Goal: Task Accomplishment & Management: Complete application form

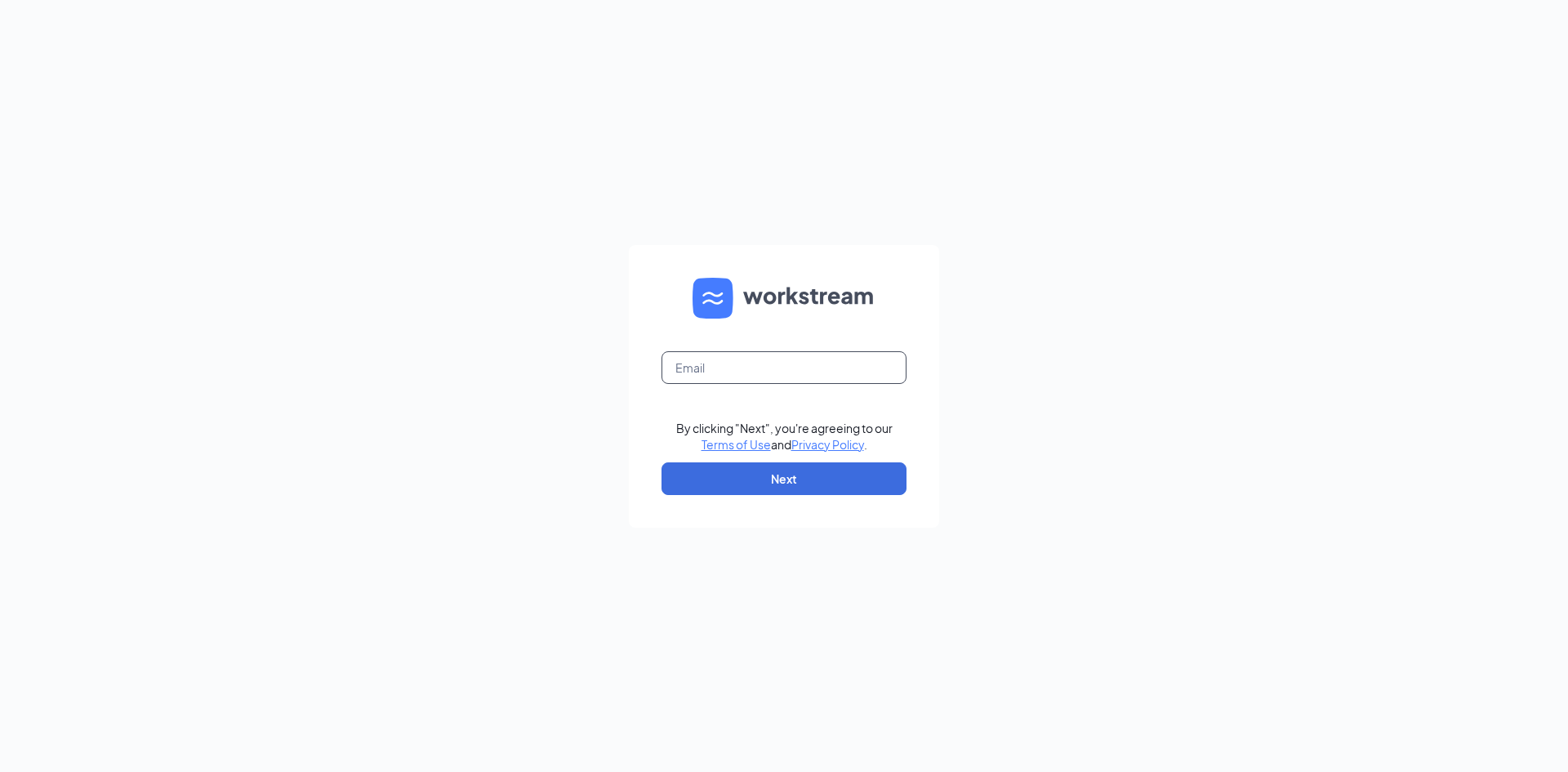
click at [730, 365] on input "text" at bounding box center [784, 367] width 245 height 33
type input "[EMAIL_ADDRESS][DOMAIN_NAME]"
click at [805, 486] on button "Next" at bounding box center [784, 478] width 245 height 33
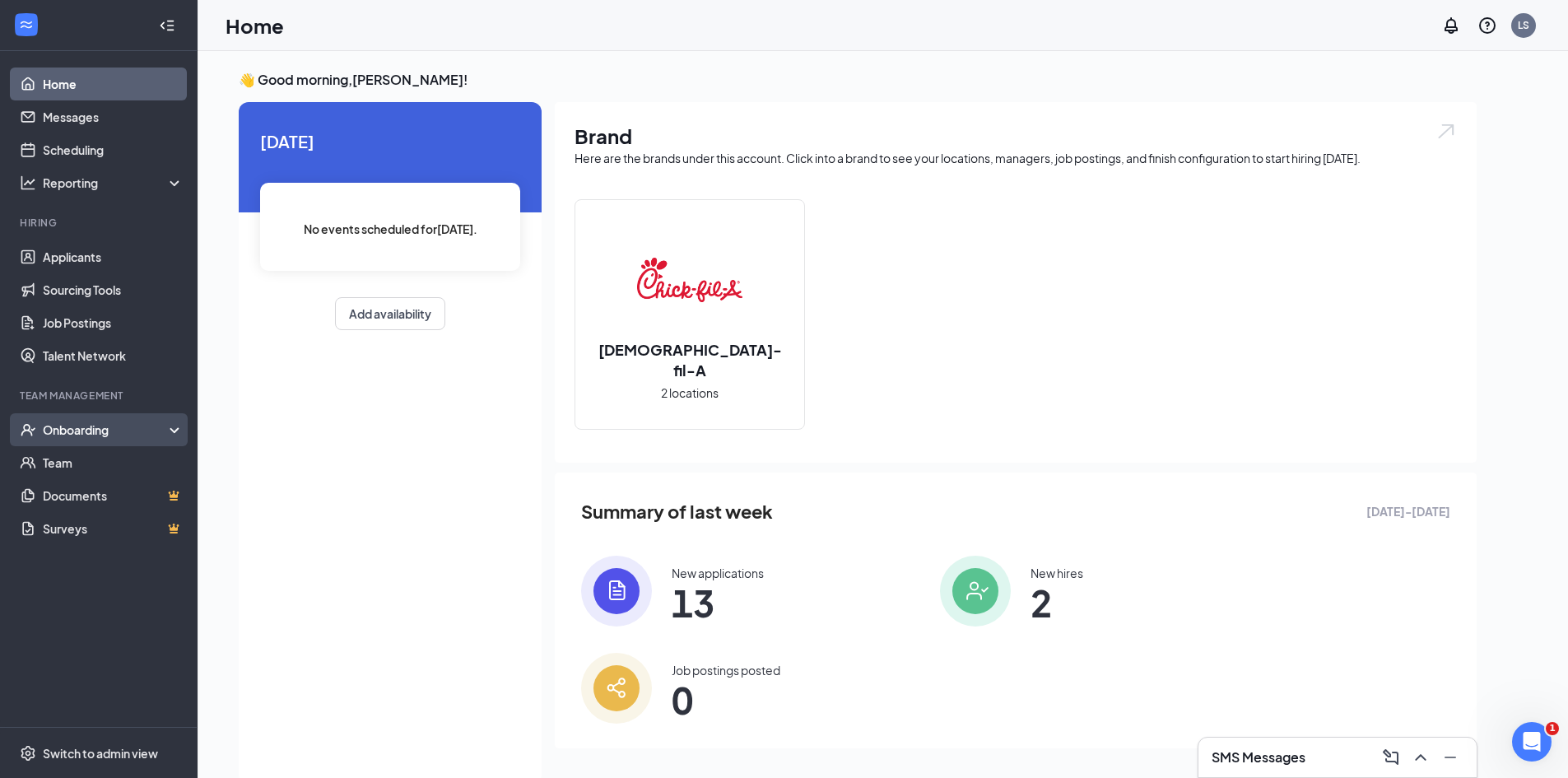
click at [116, 430] on div "Onboarding" at bounding box center [107, 429] width 127 height 16
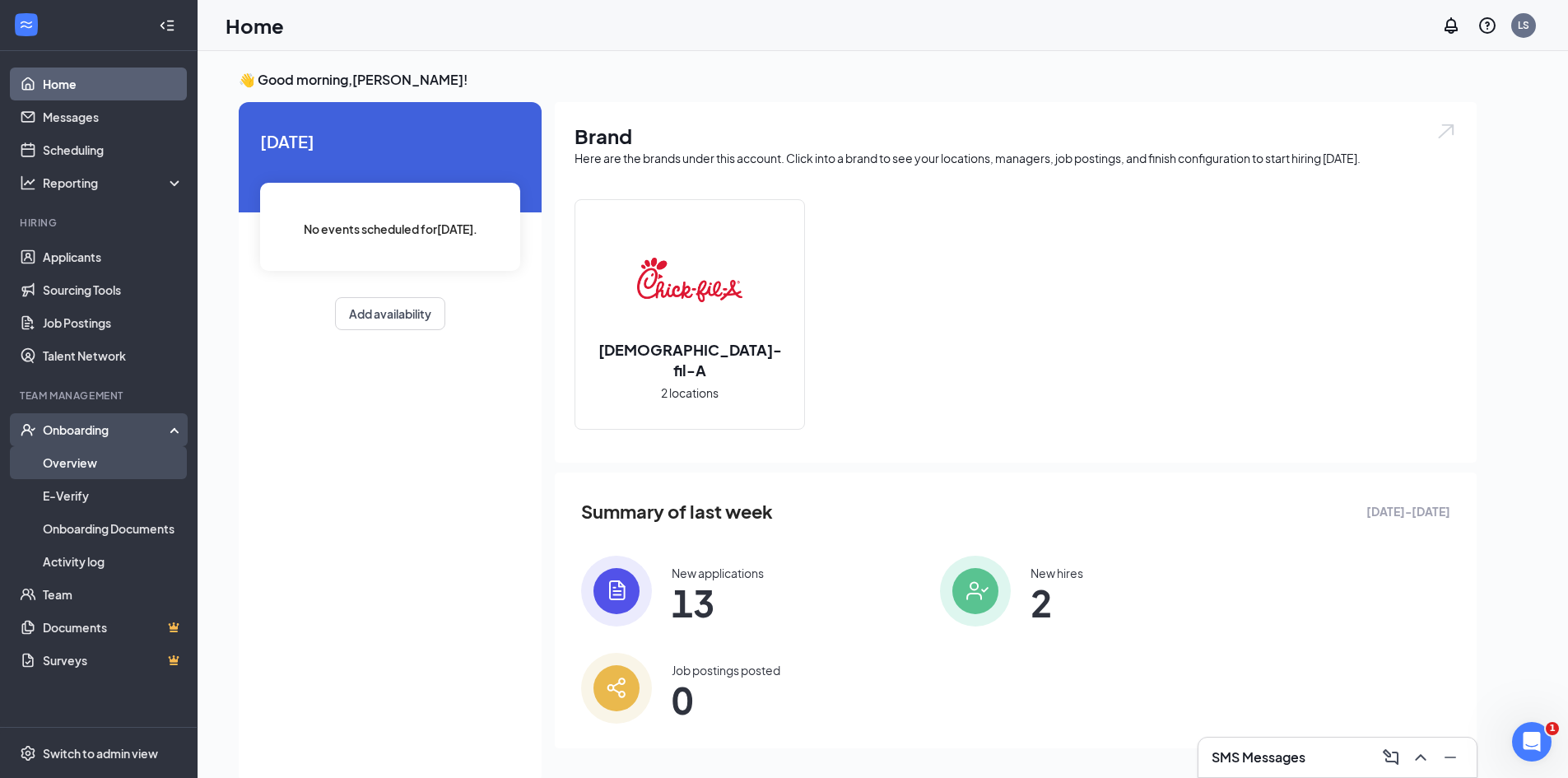
click at [113, 466] on link "Overview" at bounding box center [113, 462] width 140 height 33
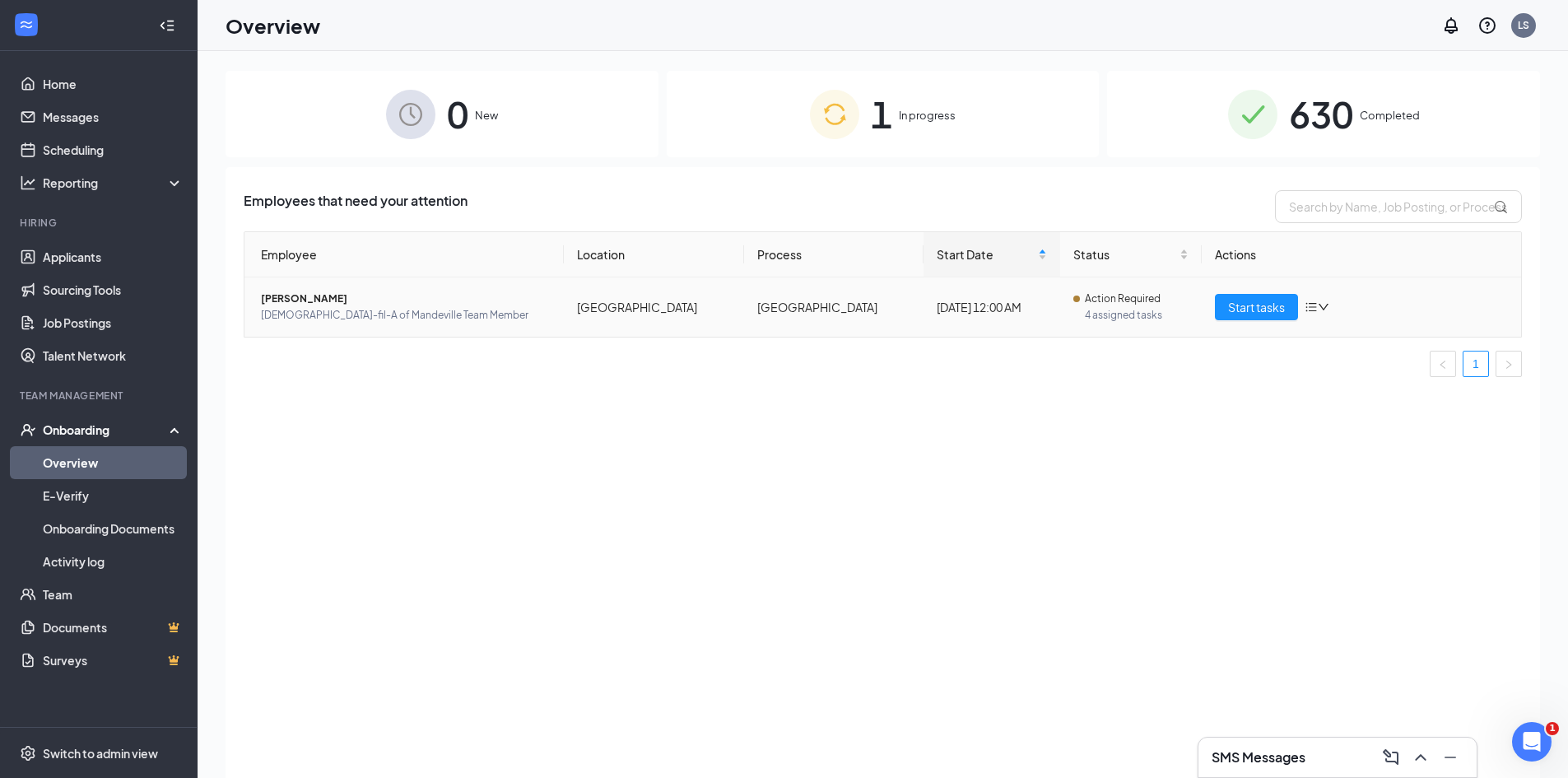
click at [289, 298] on span "Daniel L Wilson" at bounding box center [405, 298] width 289 height 16
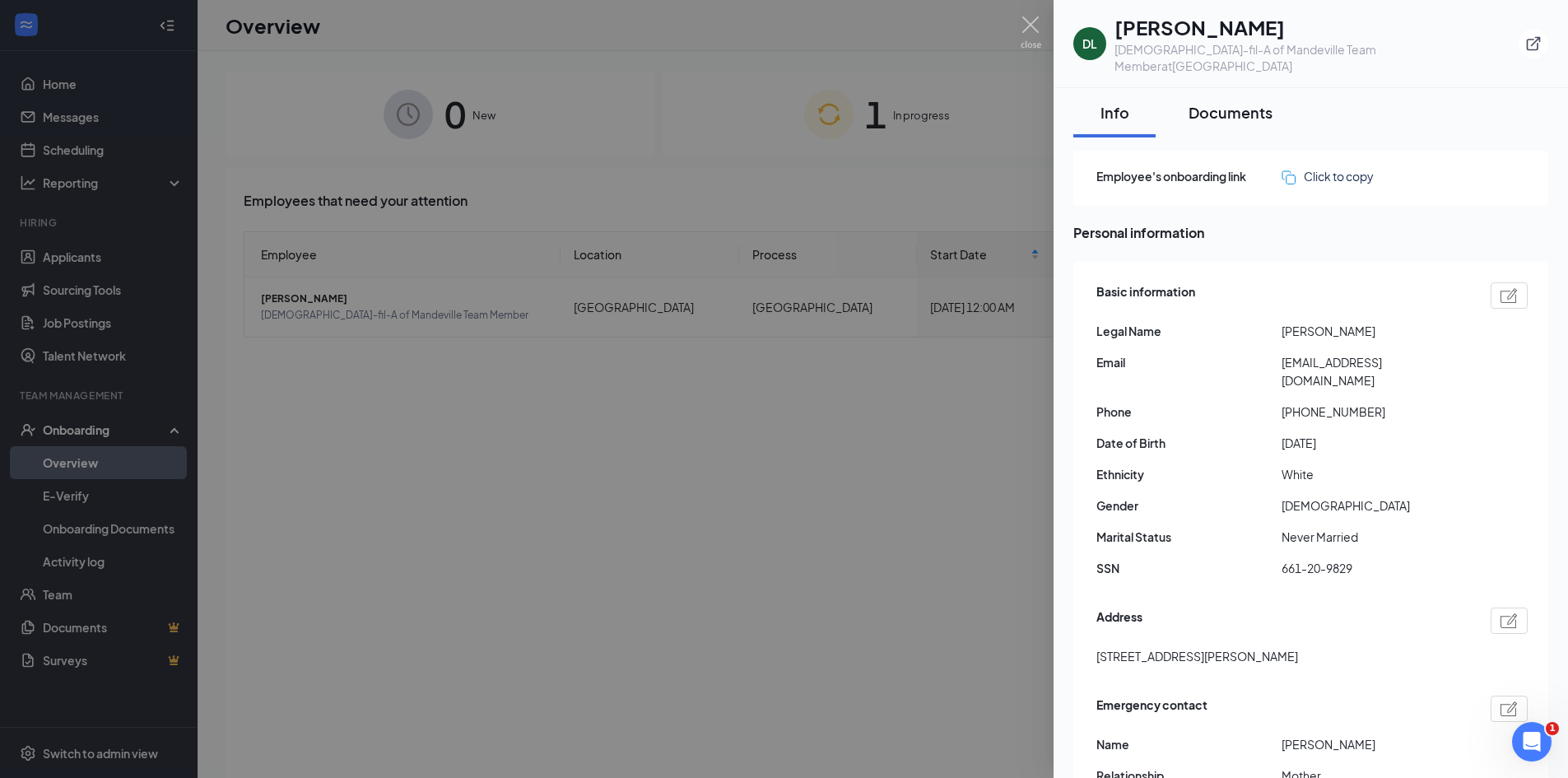
click at [1219, 108] on button "Documents" at bounding box center [1230, 113] width 117 height 49
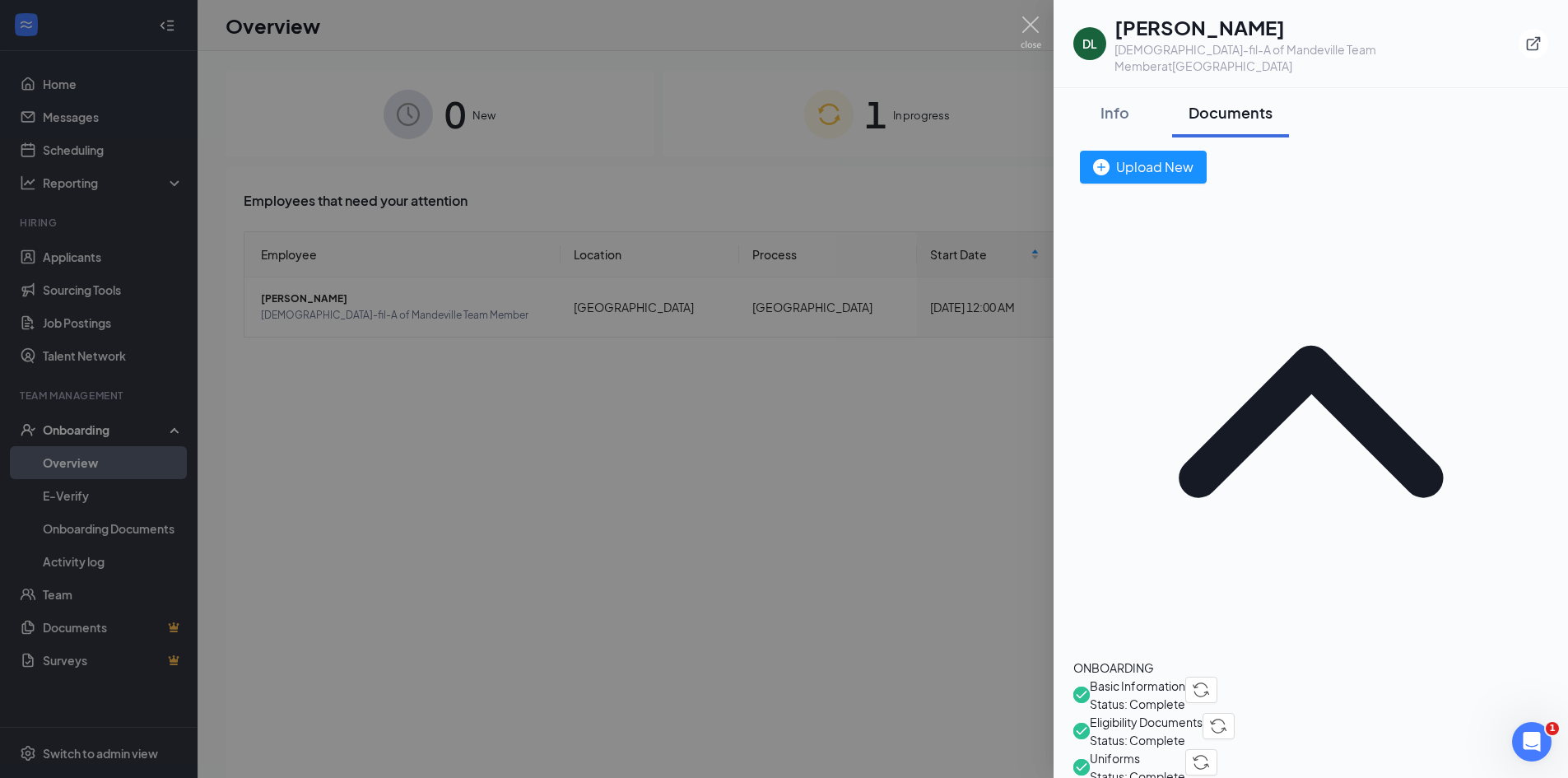
click at [1225, 102] on div "Documents" at bounding box center [1230, 113] width 84 height 20
click at [1140, 659] on div "ONBOARDING" at bounding box center [1310, 667] width 475 height 18
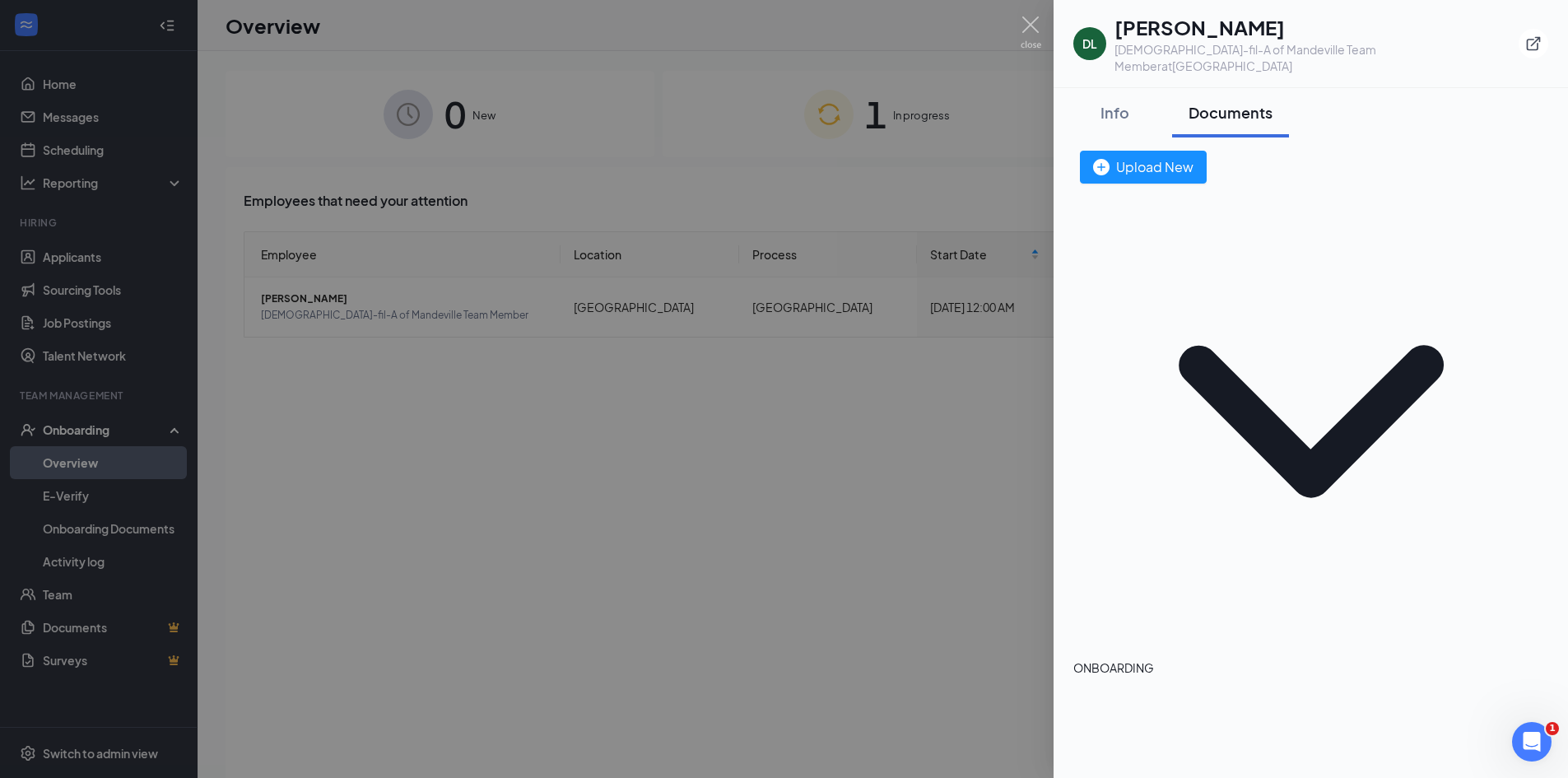
click at [311, 382] on div at bounding box center [784, 389] width 1568 height 778
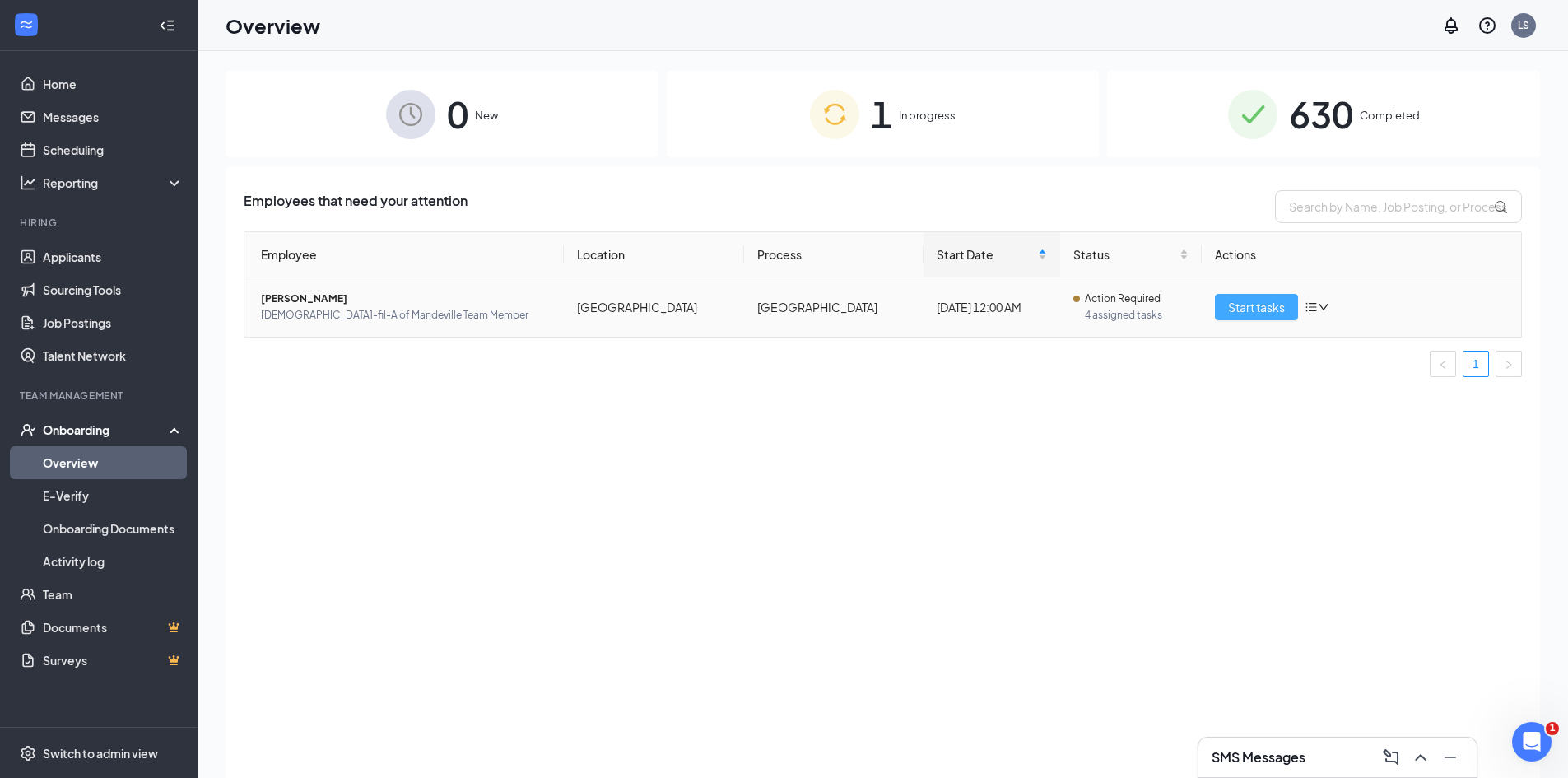
click at [1232, 313] on span "Start tasks" at bounding box center [1256, 306] width 57 height 18
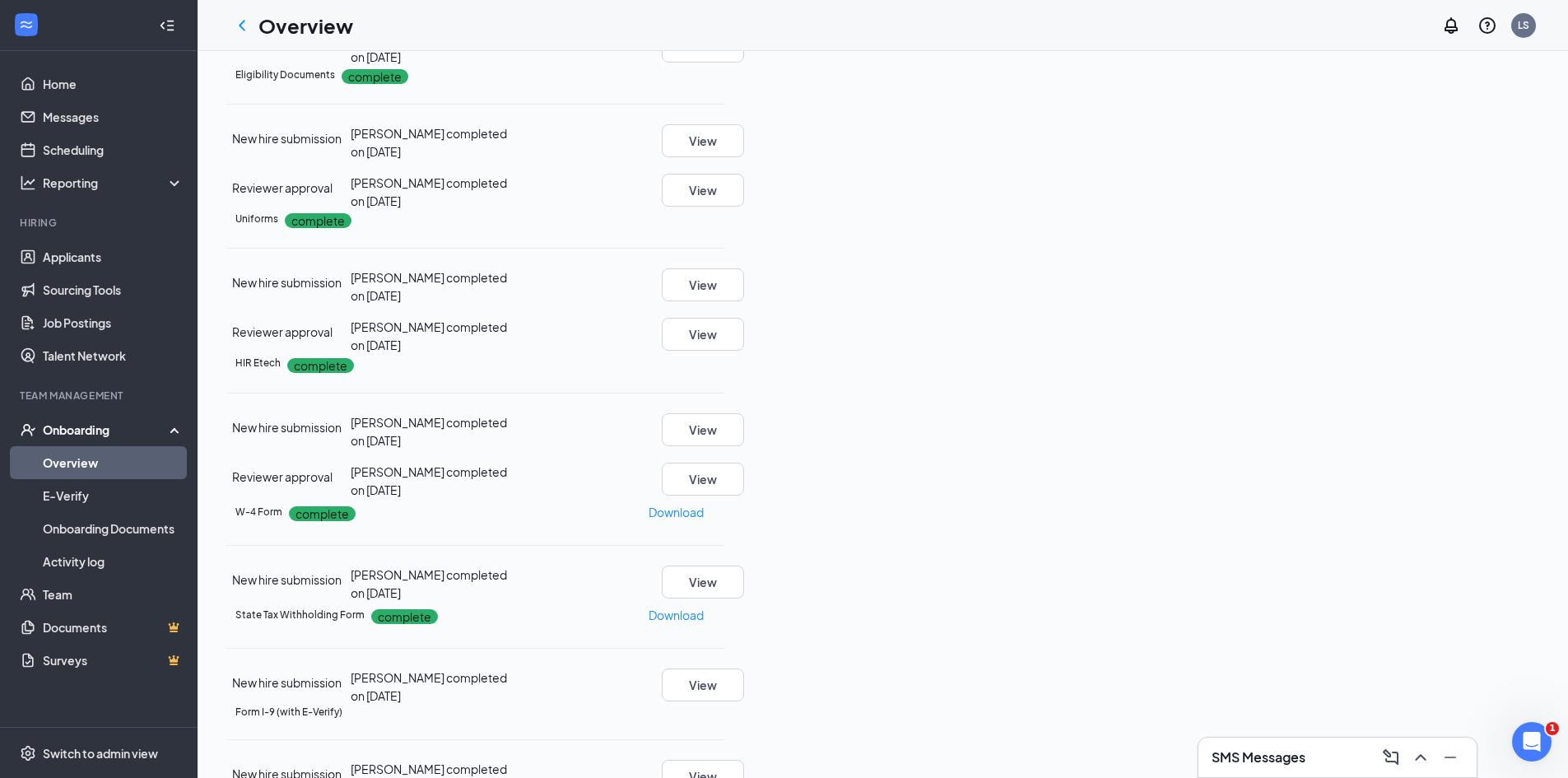
scroll to position [728, 0]
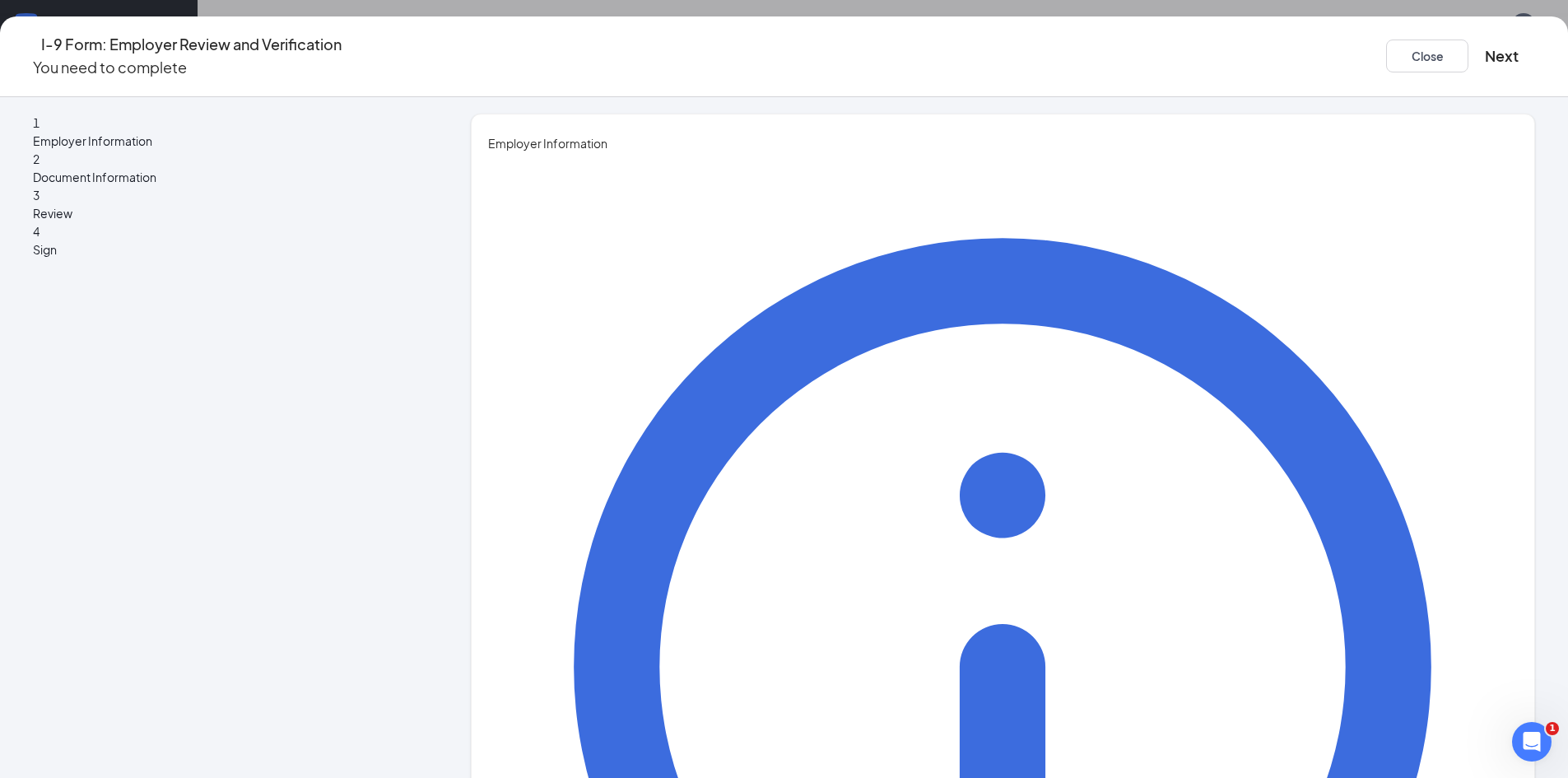
type input "Luke"
type input "Smithson"
type input "Chief People Officer"
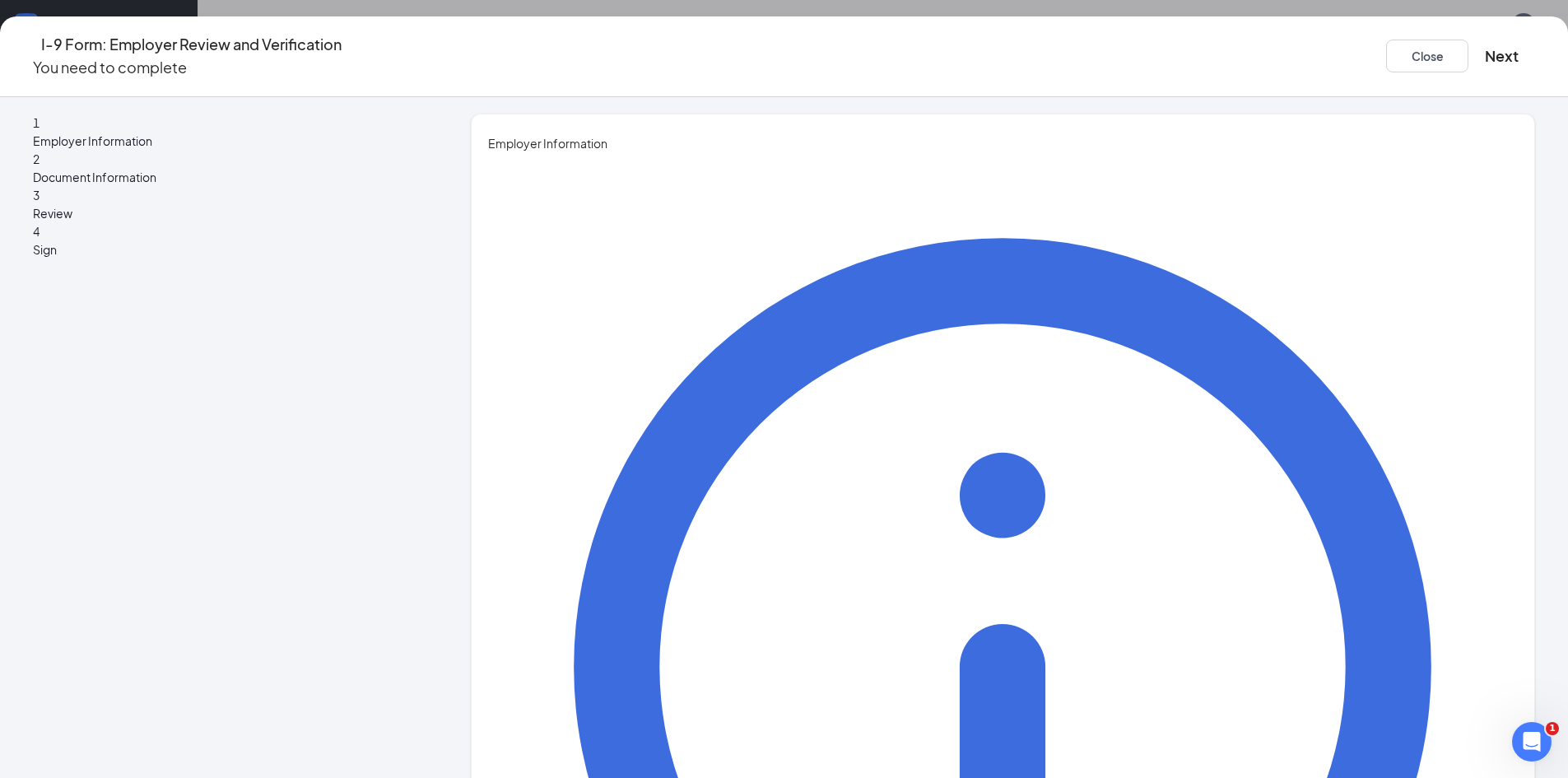
type input "luke@mandevillecfa.com"
type input "9853029622"
click at [1485, 45] on button "Next" at bounding box center [1502, 56] width 34 height 23
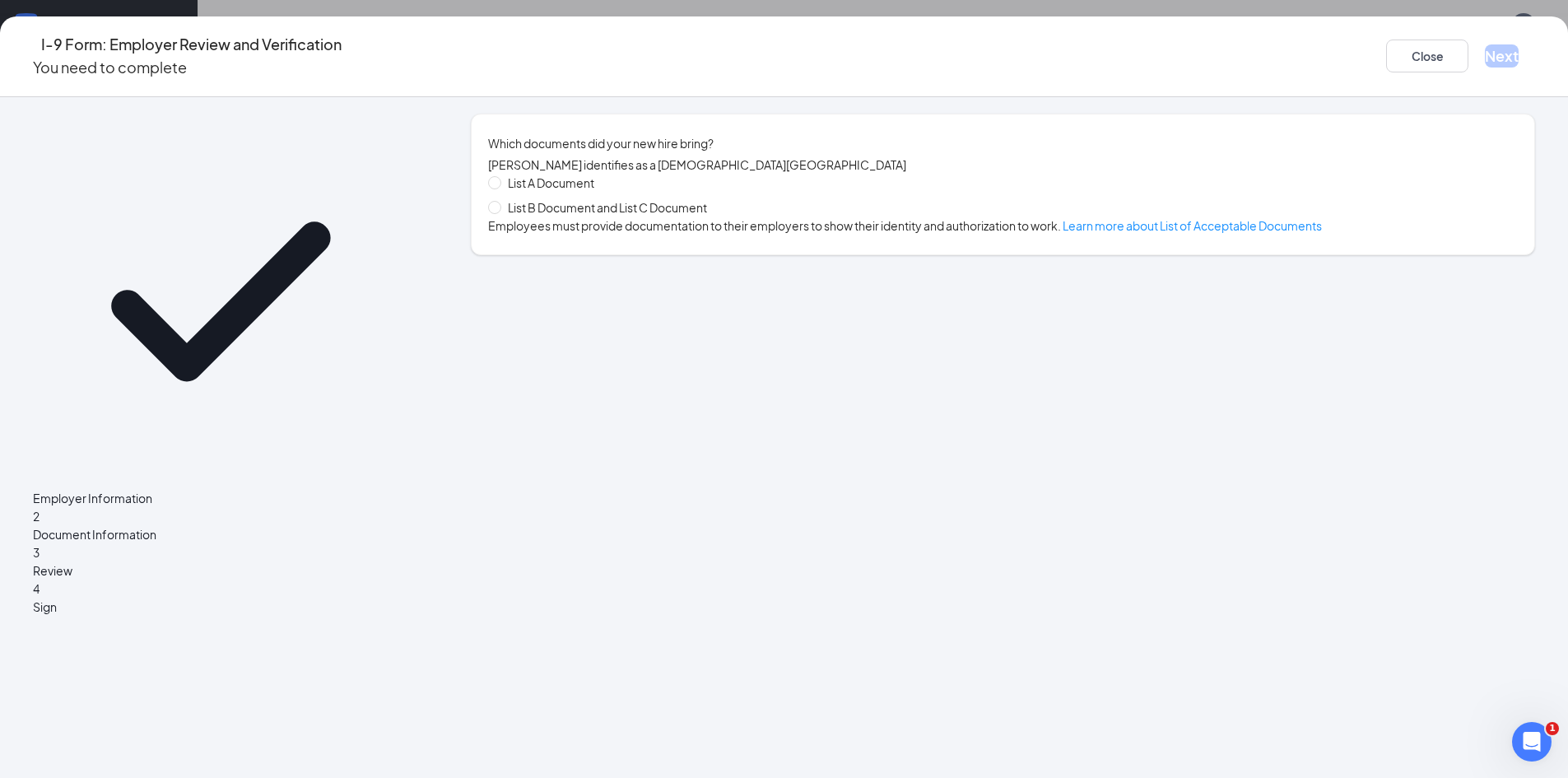
click at [602, 215] on span "List B Document and List C Document" at bounding box center [607, 207] width 212 height 18
click at [499, 212] on input "List B Document and List C Document" at bounding box center [494, 207] width 12 height 12
radio input "true"
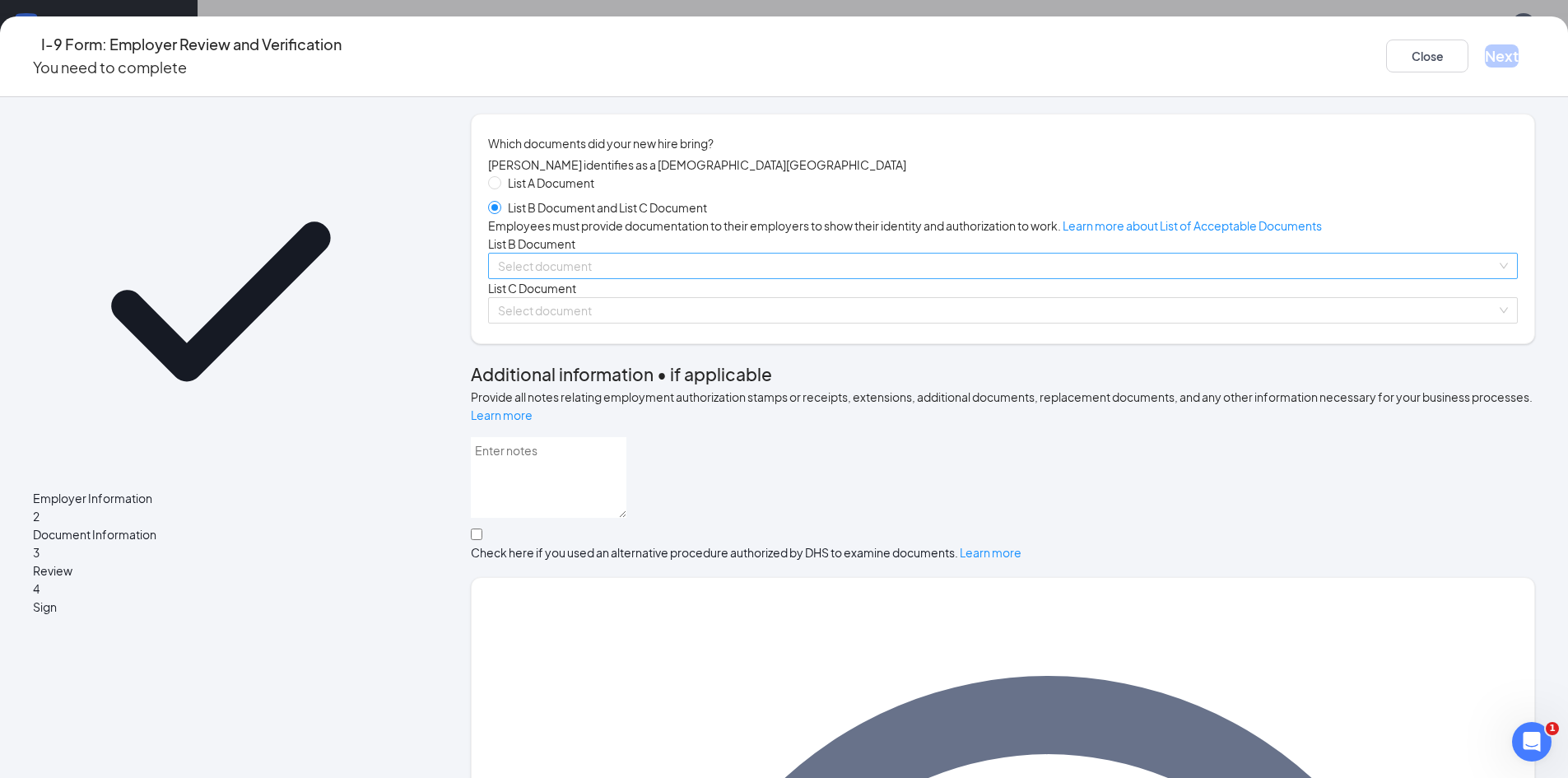
click at [677, 279] on input "search" at bounding box center [997, 266] width 999 height 25
click at [619, 323] on div "List A Document List B Document and List C Document Employees must provide docu…" at bounding box center [1003, 248] width 1030 height 150
click at [621, 279] on input "search" at bounding box center [997, 266] width 999 height 25
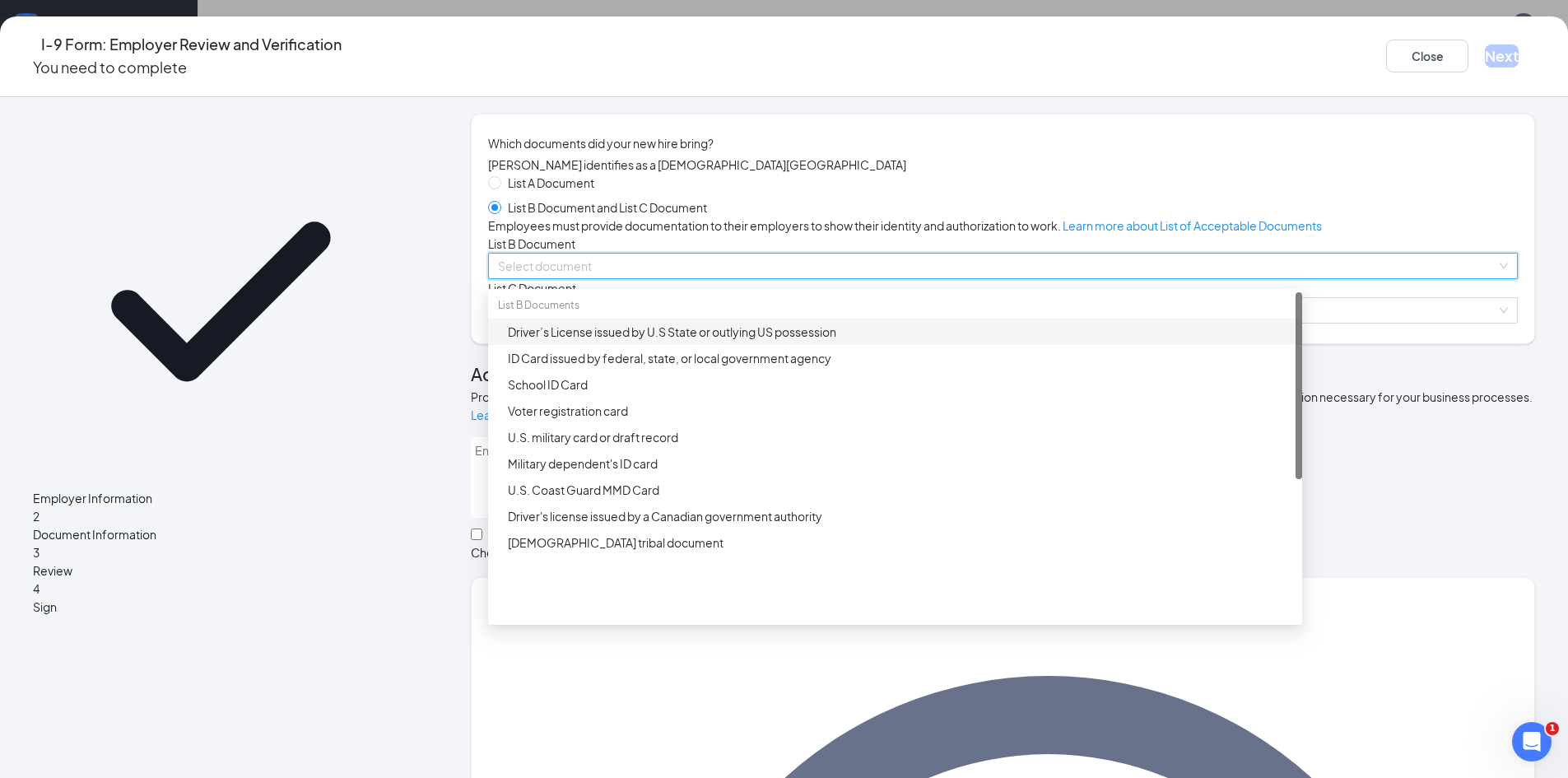
click at [654, 341] on div "Driver’s License issued by U.S State or outlying US possession" at bounding box center [900, 331] width 784 height 18
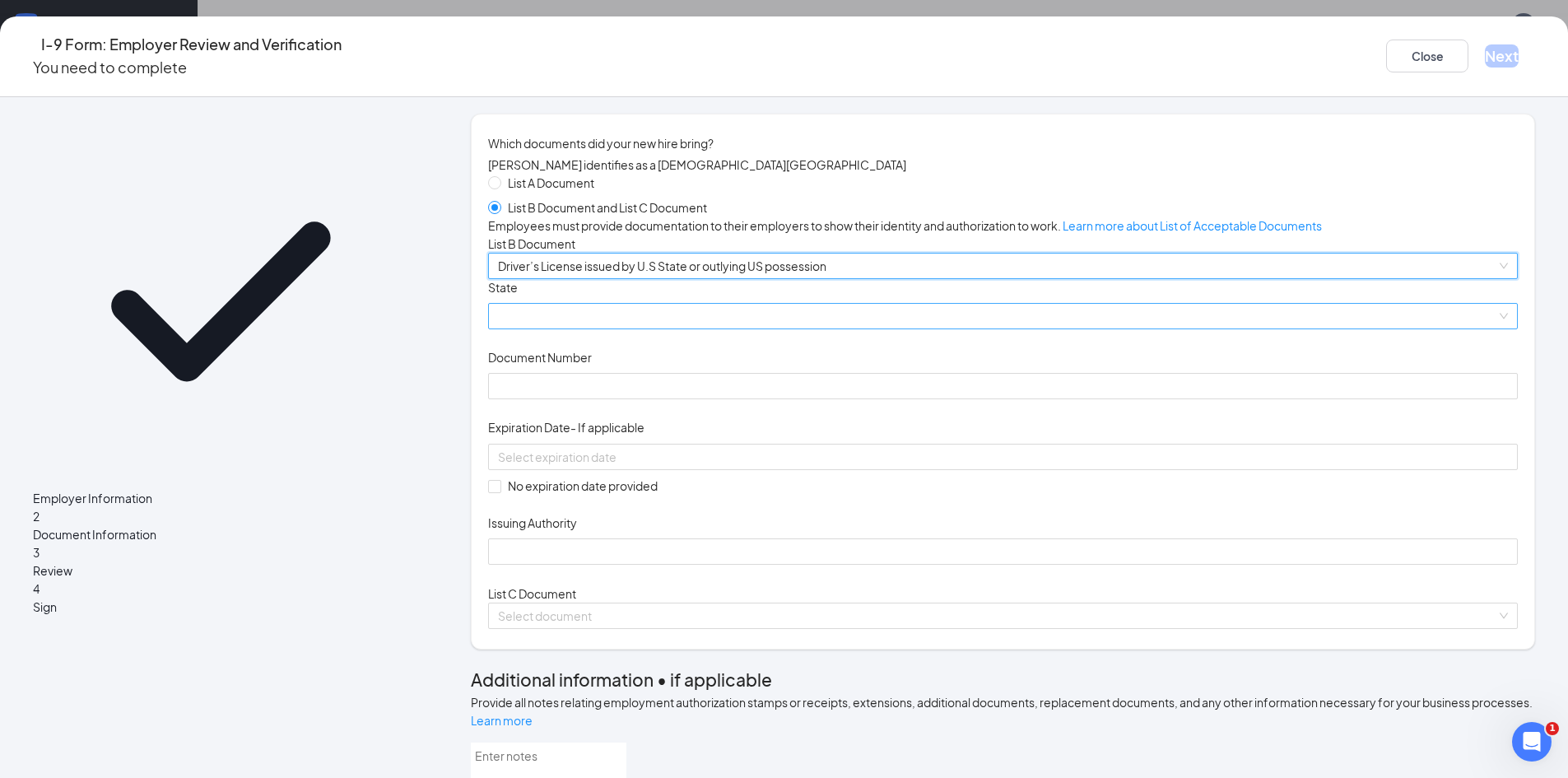
click at [652, 328] on span at bounding box center [1002, 316] width 1010 height 25
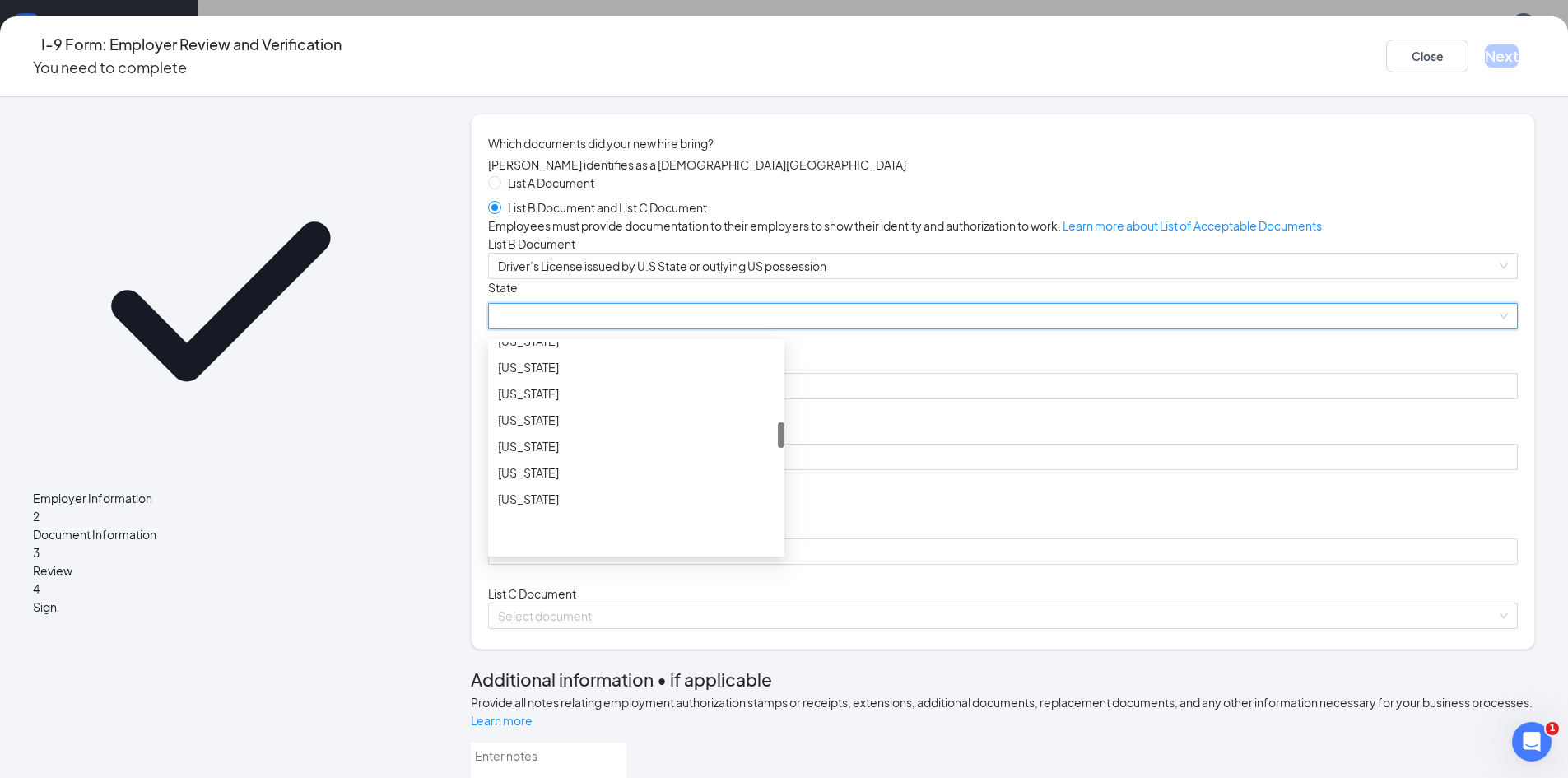
scroll to position [741, 0]
click at [611, 370] on div "Louisiana" at bounding box center [635, 360] width 277 height 18
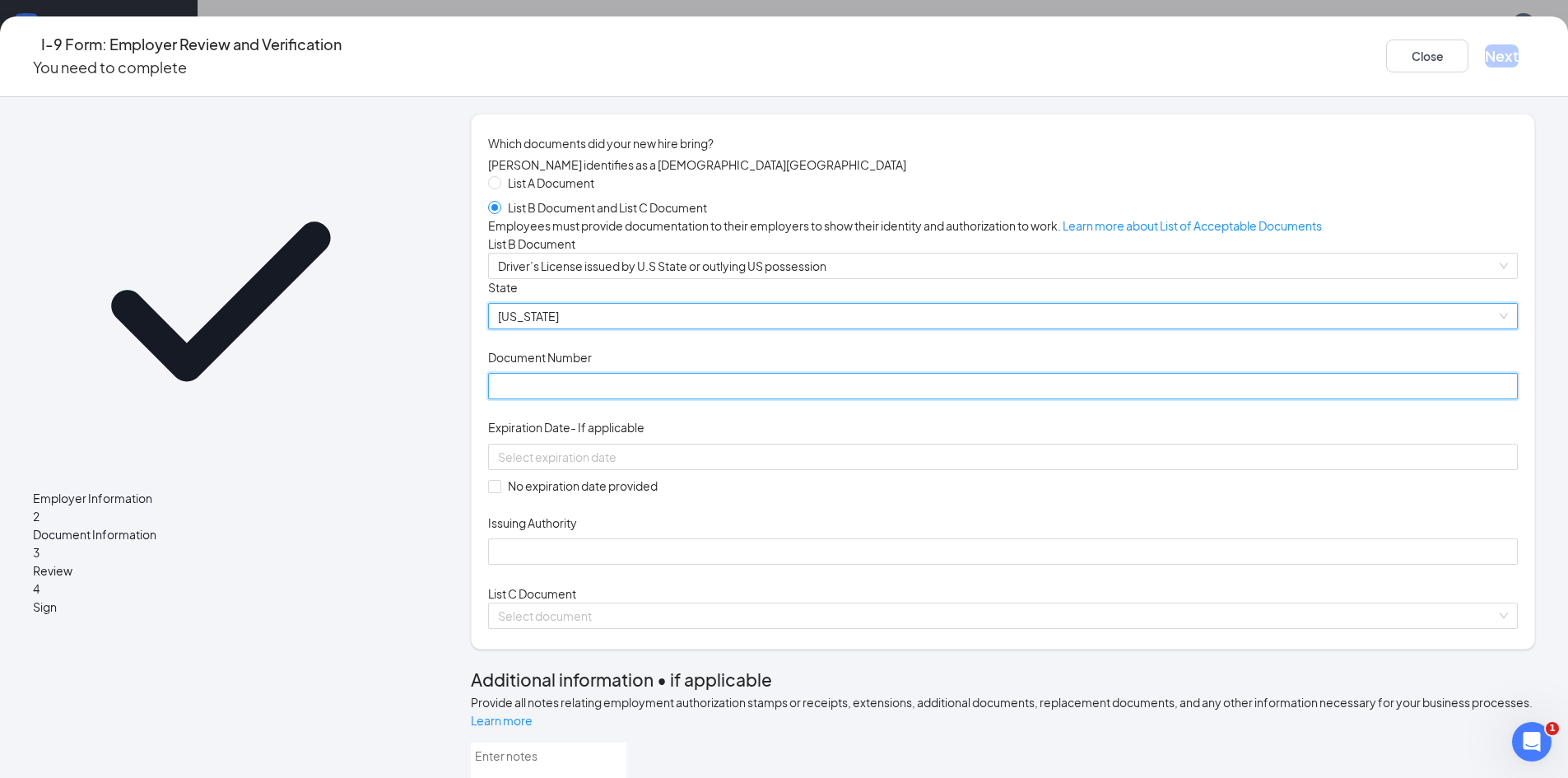
click at [624, 400] on input "Document Number" at bounding box center [1003, 386] width 1030 height 26
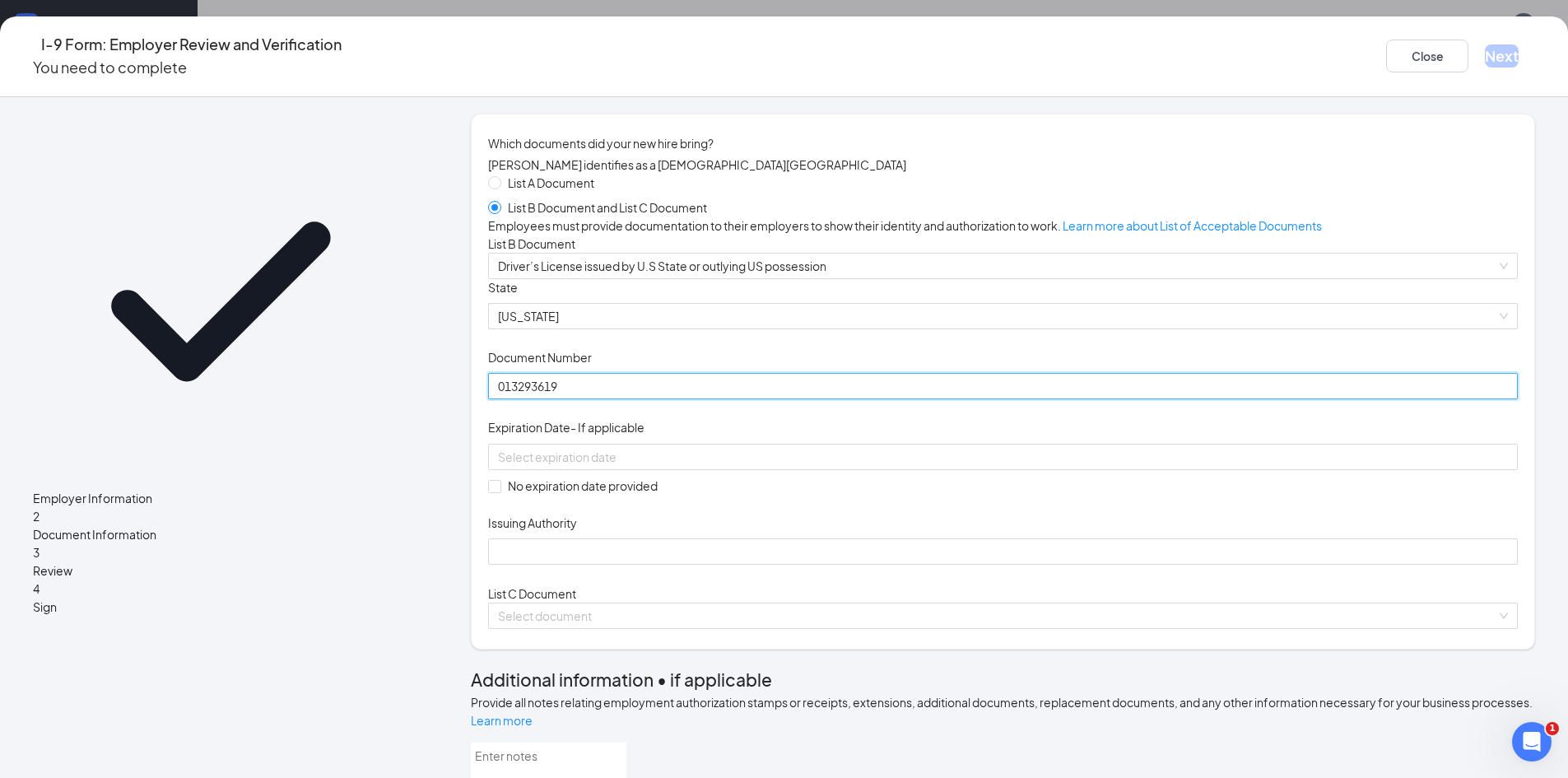
type input "013293619"
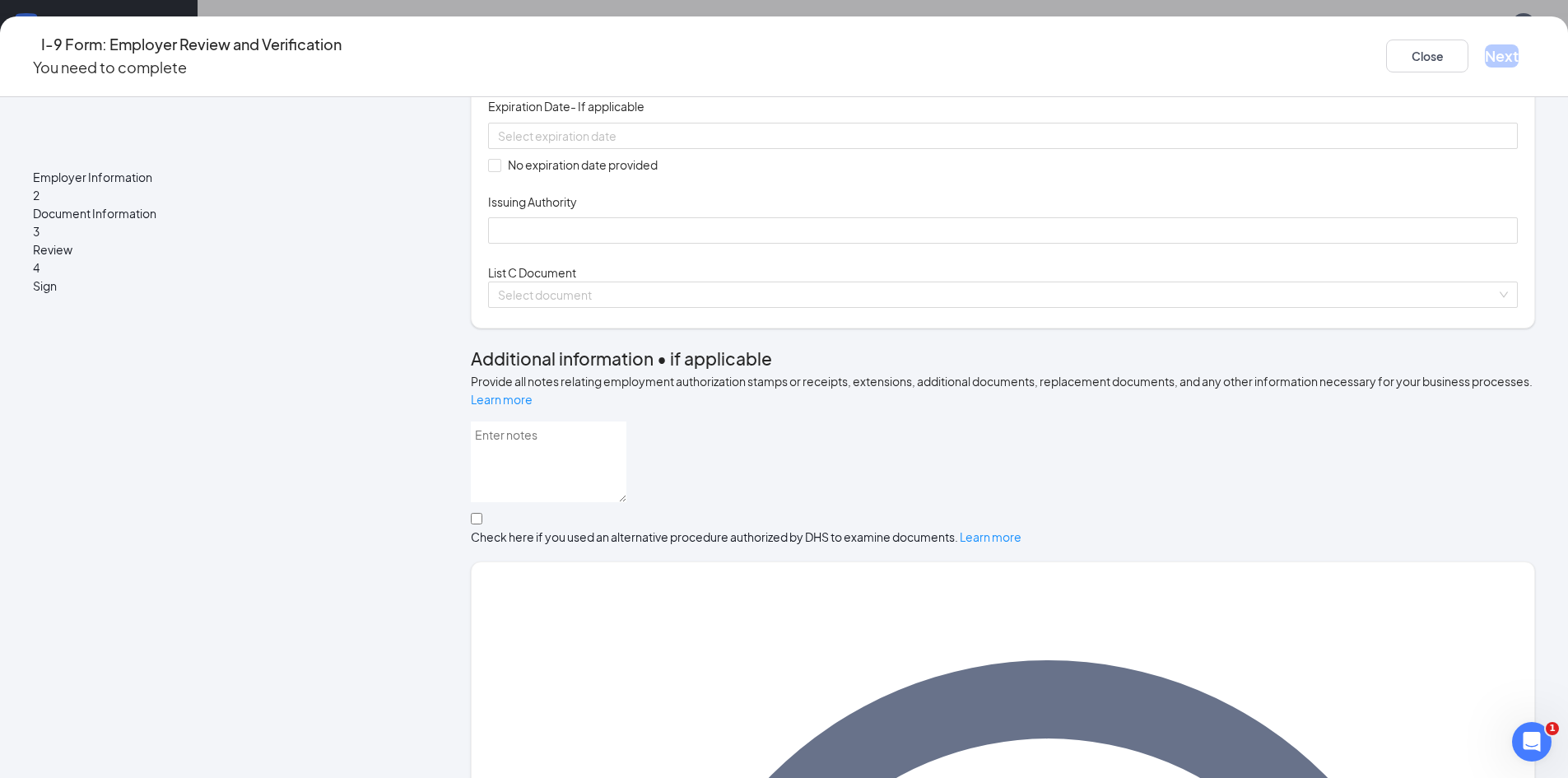
scroll to position [411, 0]
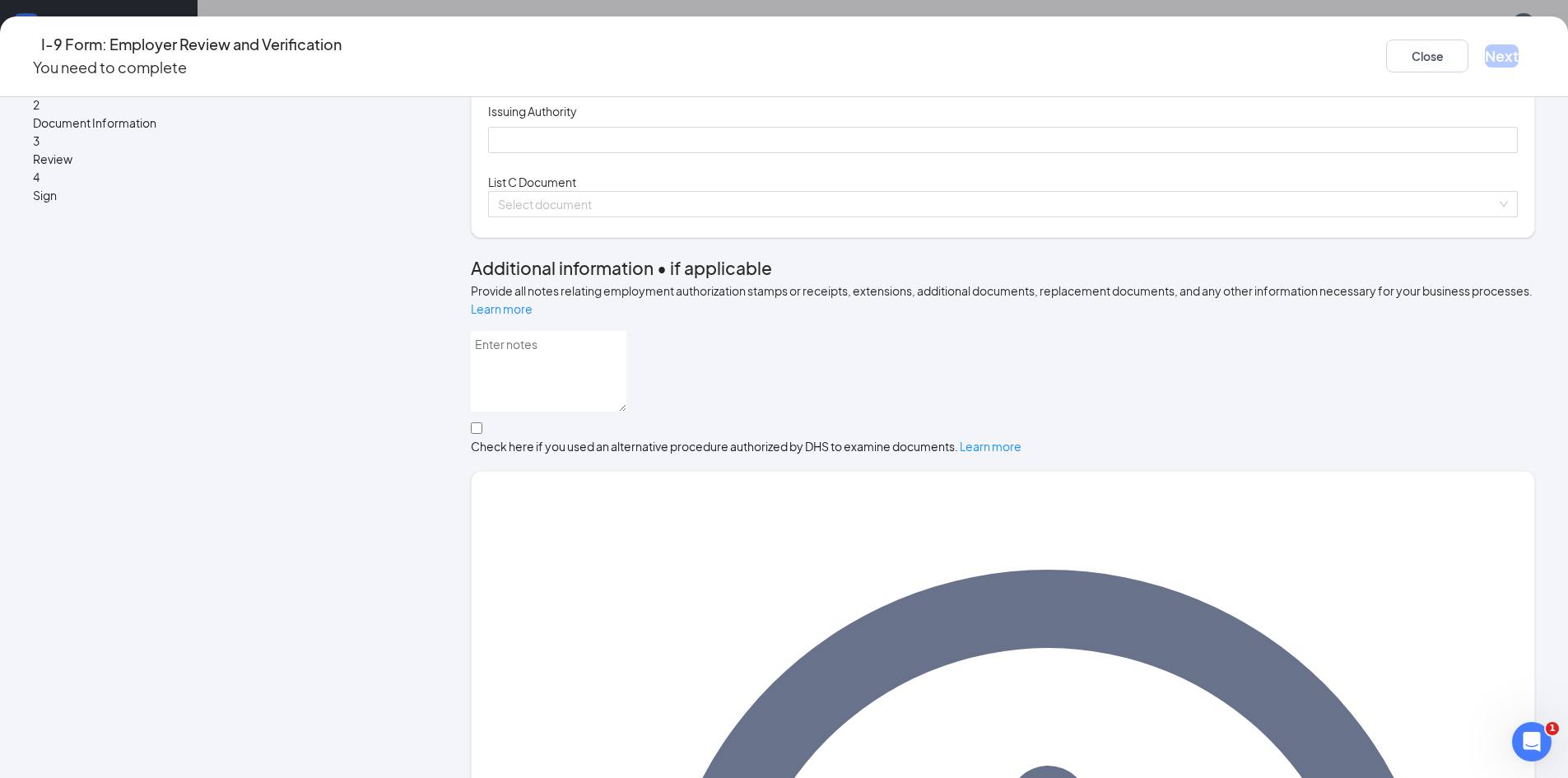
click at [823, 54] on div at bounding box center [1002, 45] width 1010 height 18
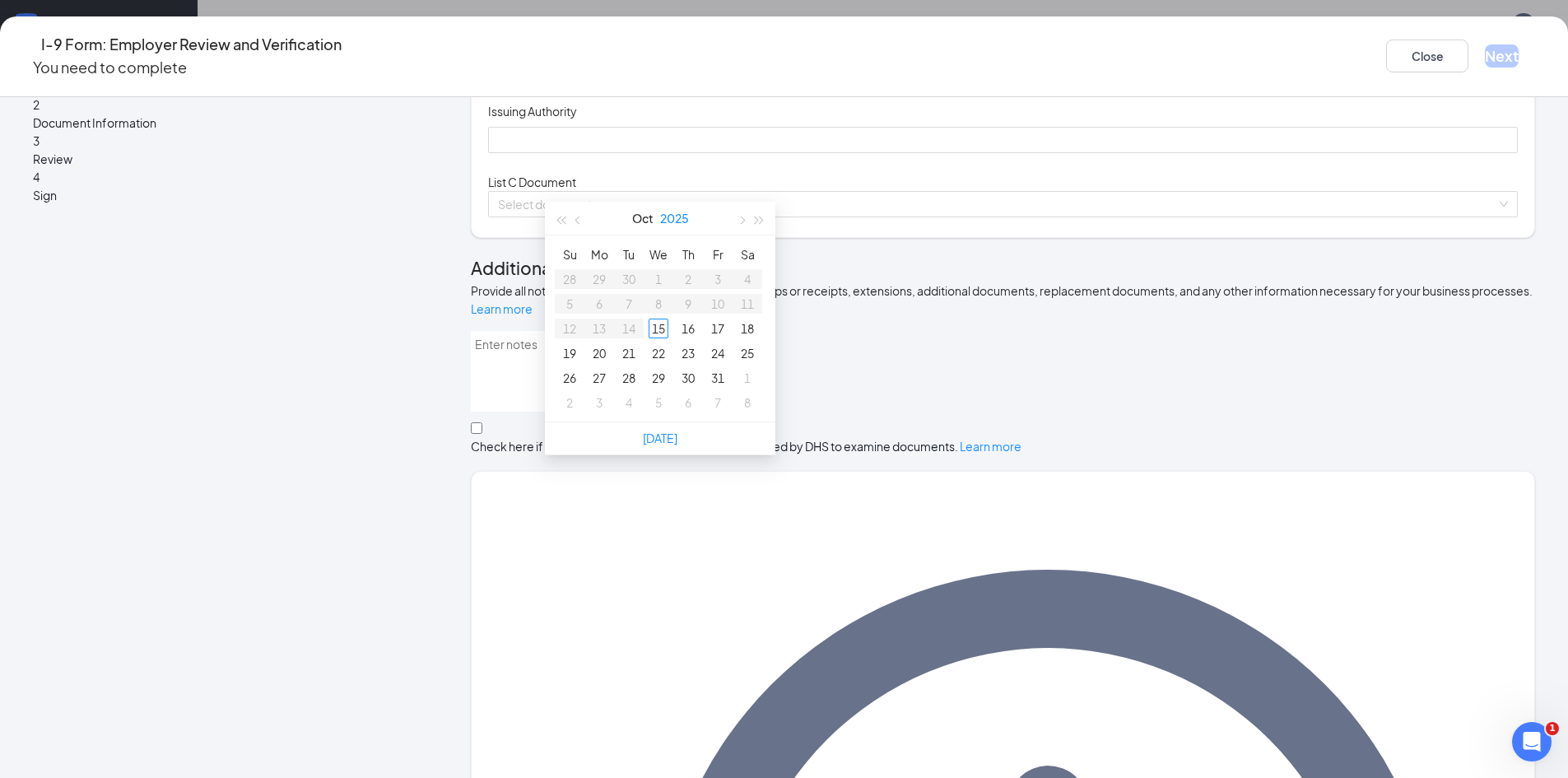
click at [675, 221] on button "2025" at bounding box center [674, 218] width 29 height 33
type input "10/15/2030"
click at [739, 426] on div "2030" at bounding box center [732, 425] width 49 height 19
type input "10/01/2030"
click at [640, 231] on button "Oct" at bounding box center [641, 218] width 21 height 33
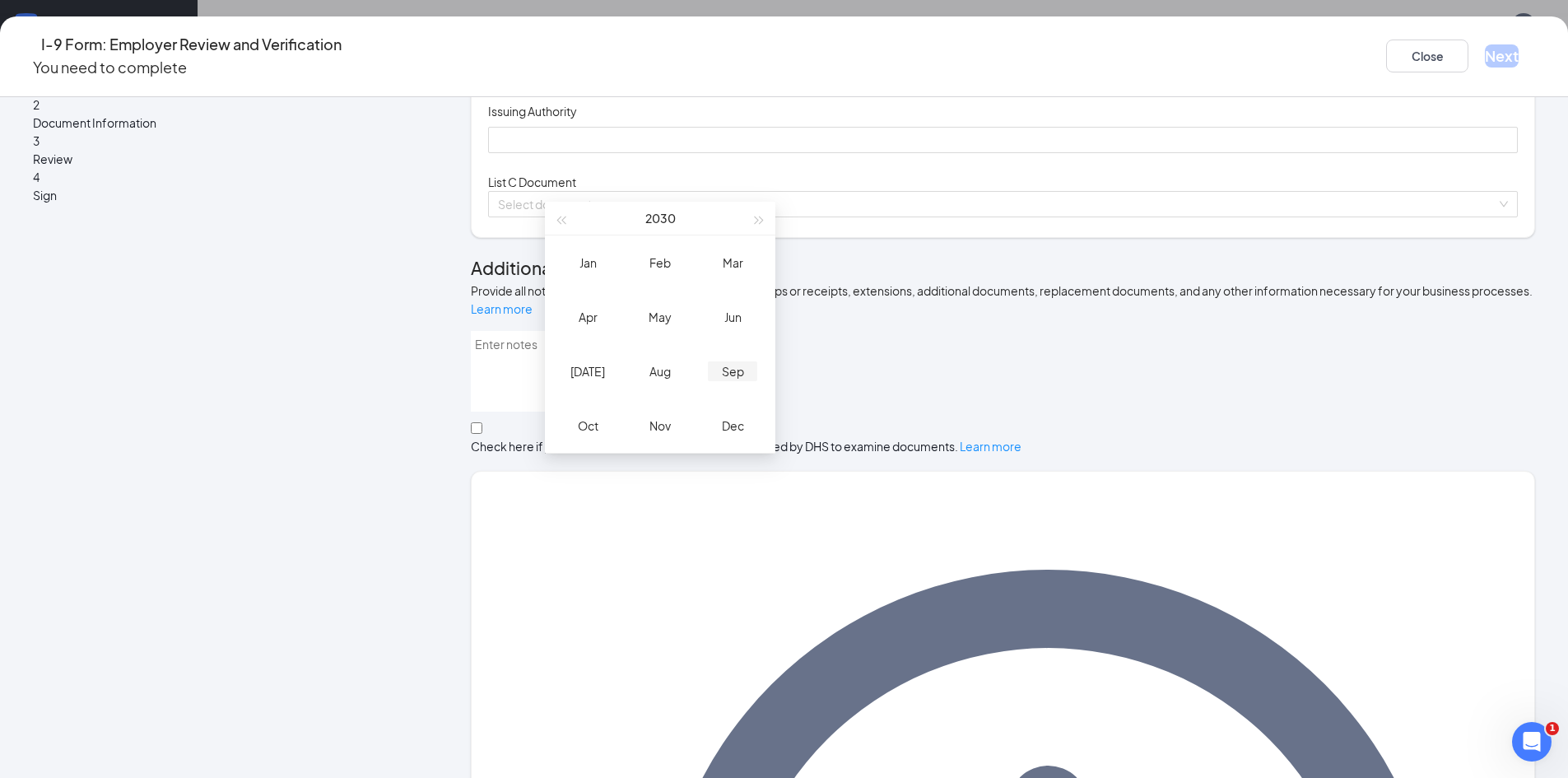
click at [746, 370] on div "Sep" at bounding box center [732, 371] width 49 height 19
type input "09/09/2030"
click at [586, 312] on td "9" at bounding box center [599, 303] width 30 height 25
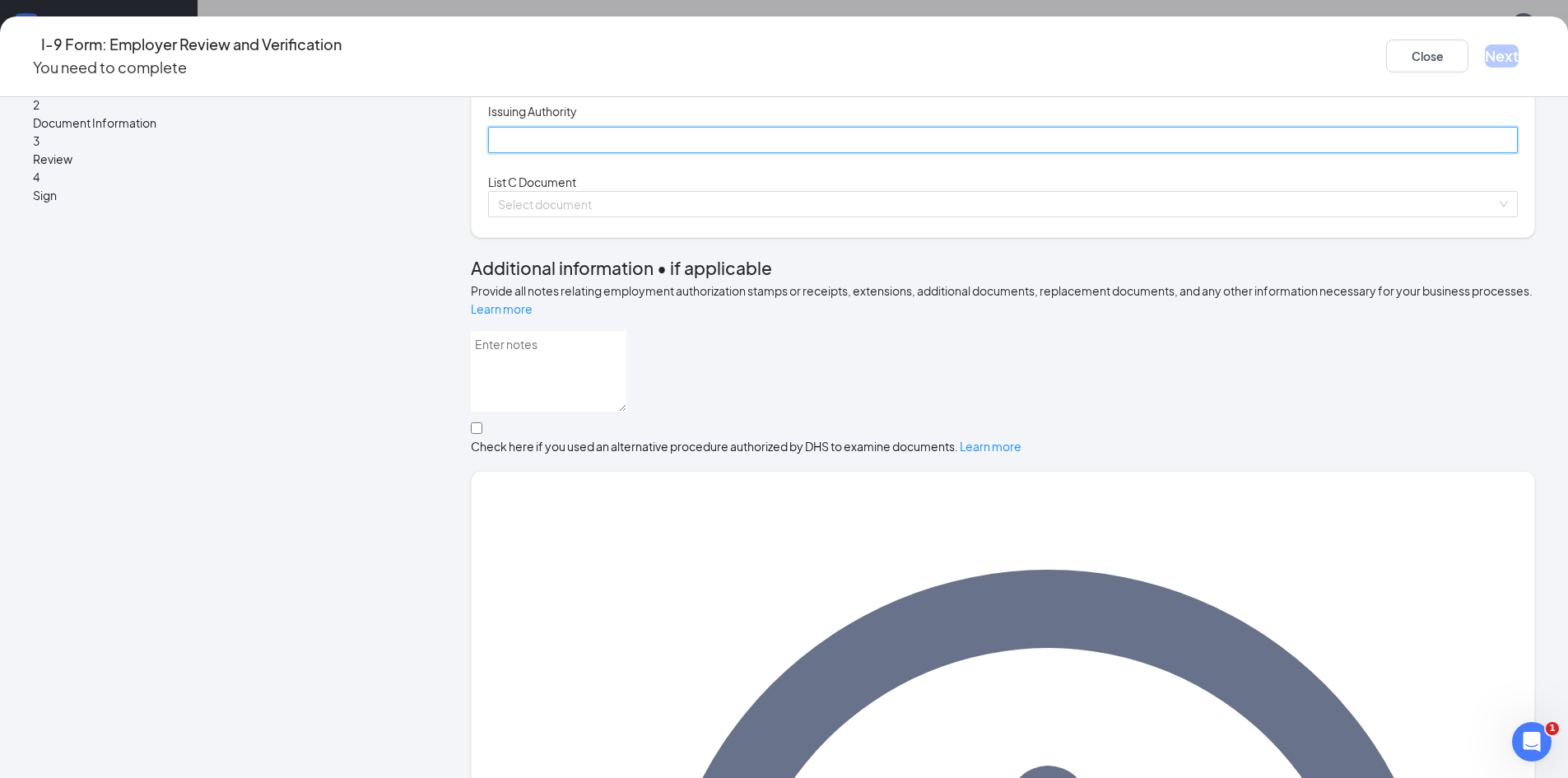
click at [608, 153] on input "Issuing Authority" at bounding box center [1003, 140] width 1030 height 26
click at [734, 153] on input "Louisiana Department of Transportate" at bounding box center [1003, 140] width 1030 height 26
drag, startPoint x: 734, startPoint y: 286, endPoint x: 336, endPoint y: 278, distance: 398.1
click at [336, 278] on div "Employer Information 2 Document Information 3 Review 4 Sign Which documents did…" at bounding box center [784, 599] width 1502 height 1796
type input "Louisiana Department of Transportate"
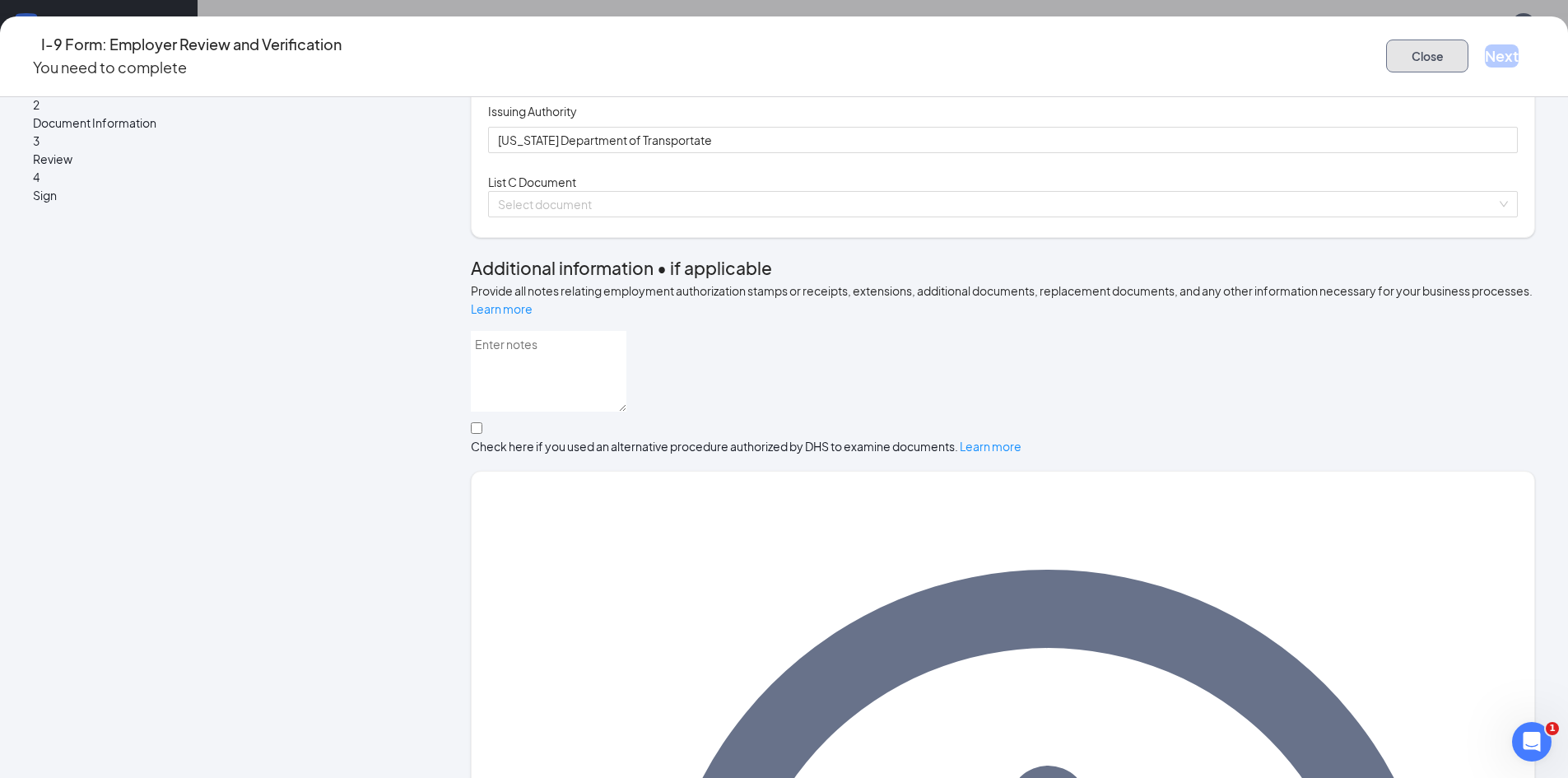
click at [1386, 47] on button "Close" at bounding box center [1427, 56] width 82 height 33
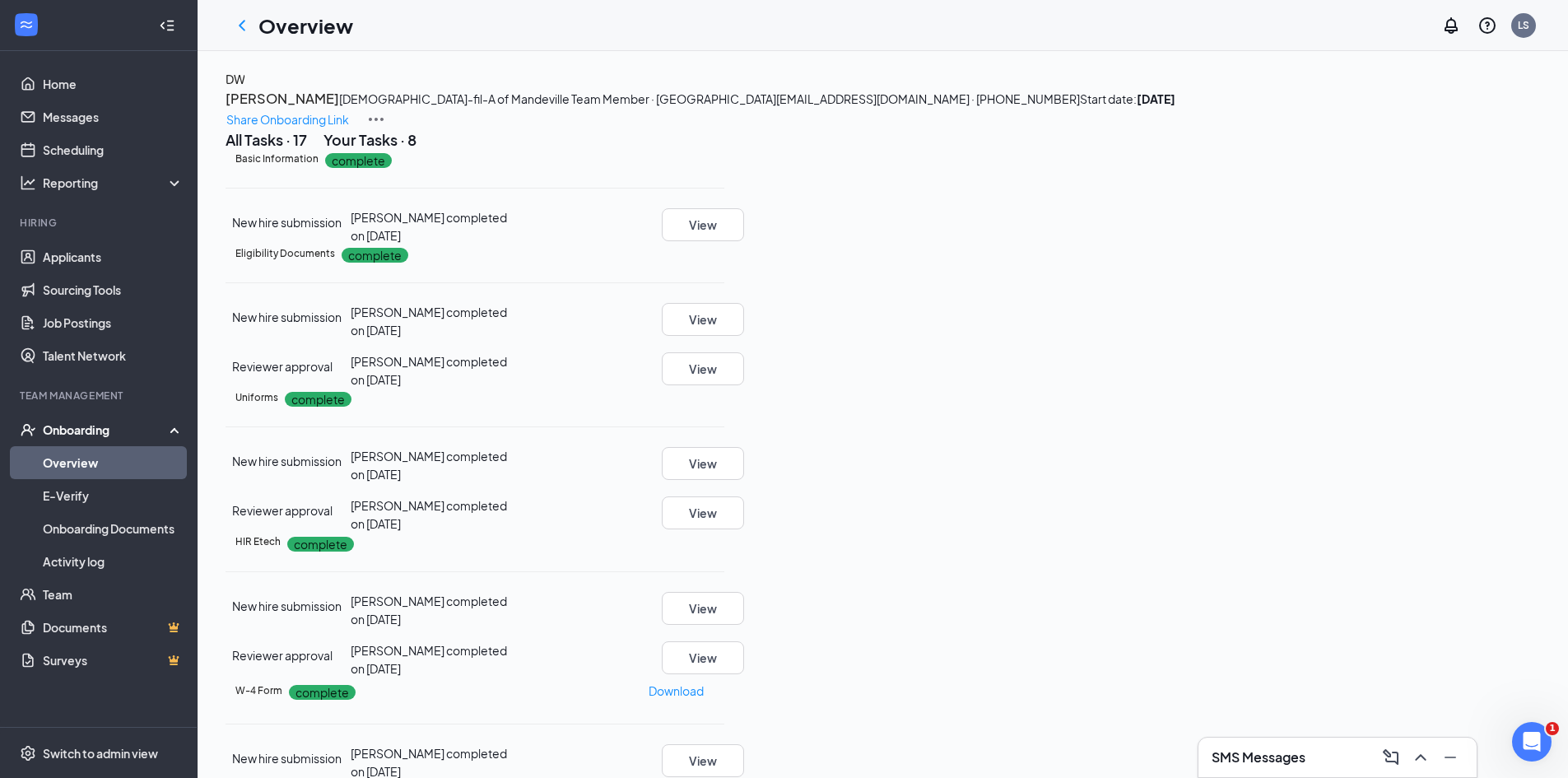
scroll to position [0, 0]
click at [239, 28] on icon "ChevronLeft" at bounding box center [241, 25] width 19 height 19
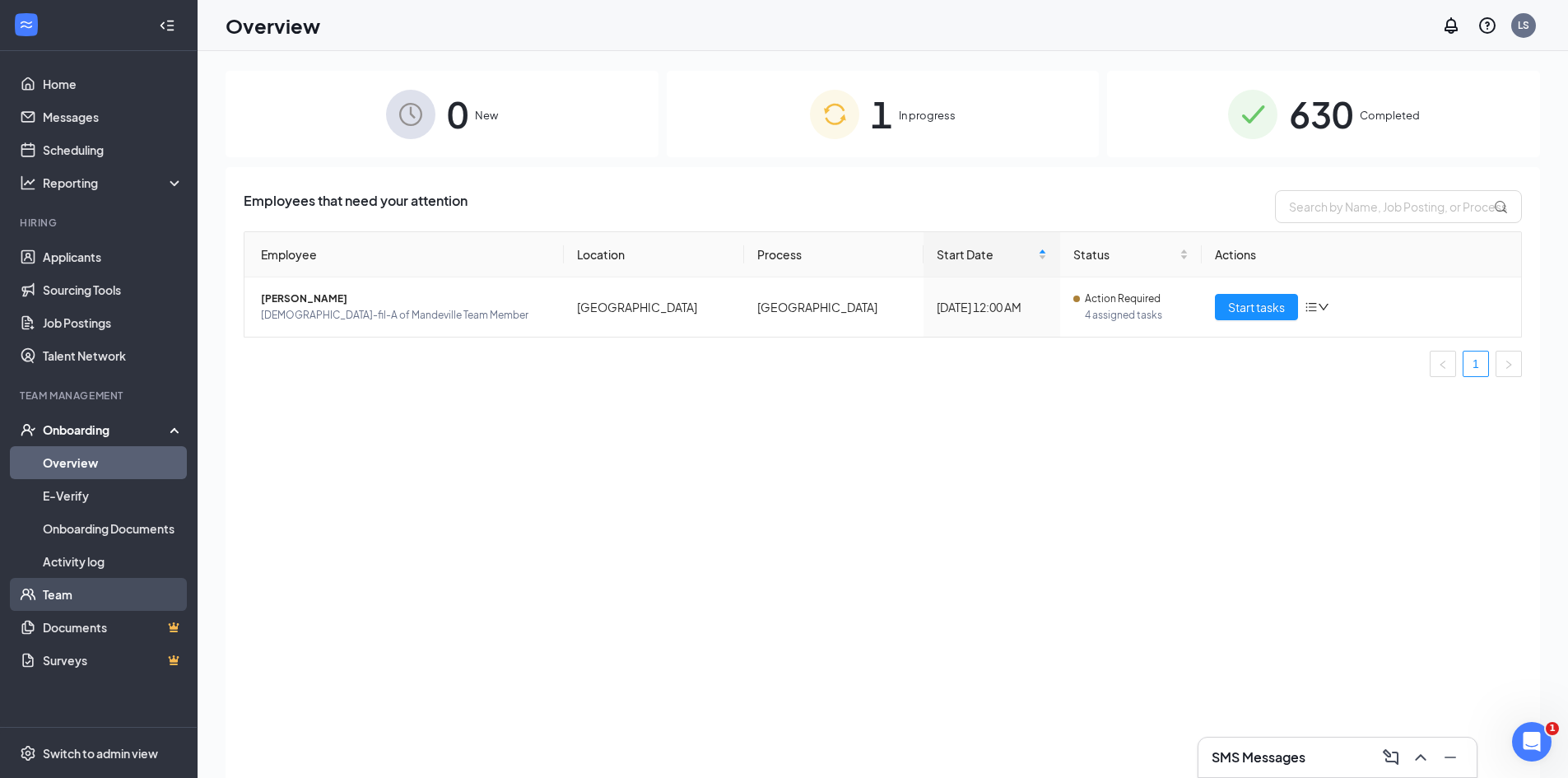
click at [91, 598] on link "Team" at bounding box center [113, 594] width 140 height 33
